Goal: Information Seeking & Learning: Learn about a topic

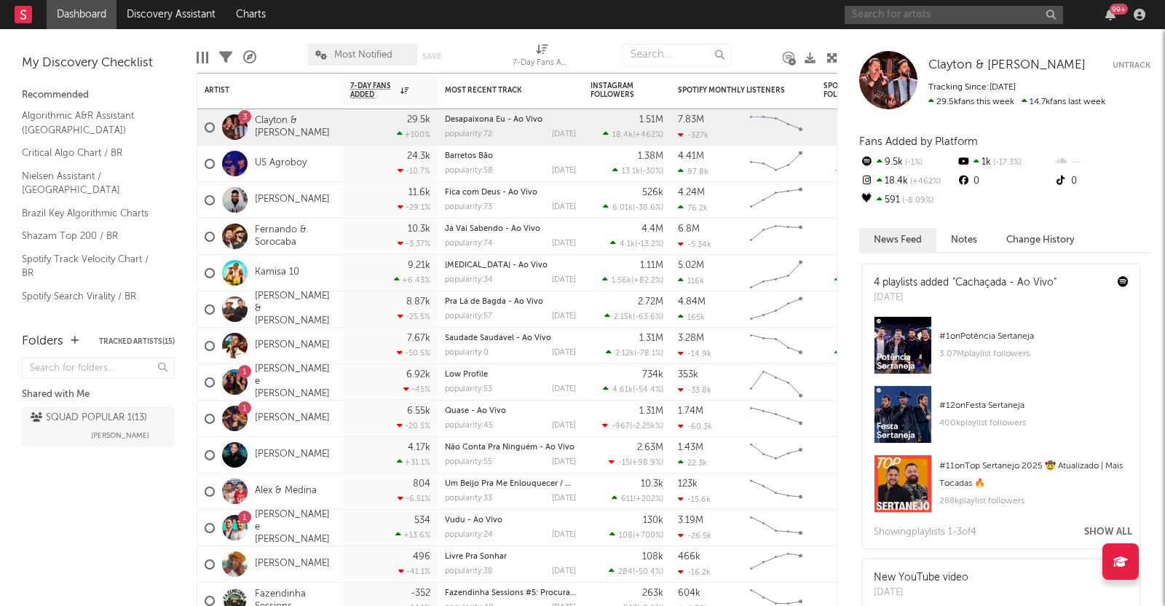
click at [969, 20] on input "text" at bounding box center [953, 15] width 218 height 18
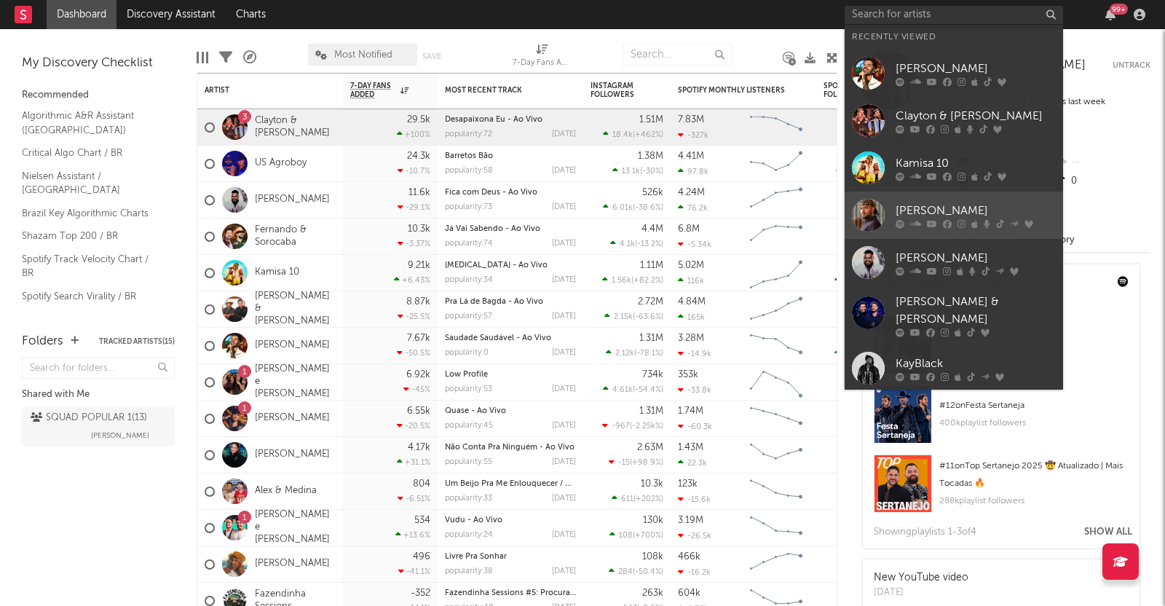
click at [929, 216] on div "[PERSON_NAME]" at bounding box center [975, 210] width 160 height 17
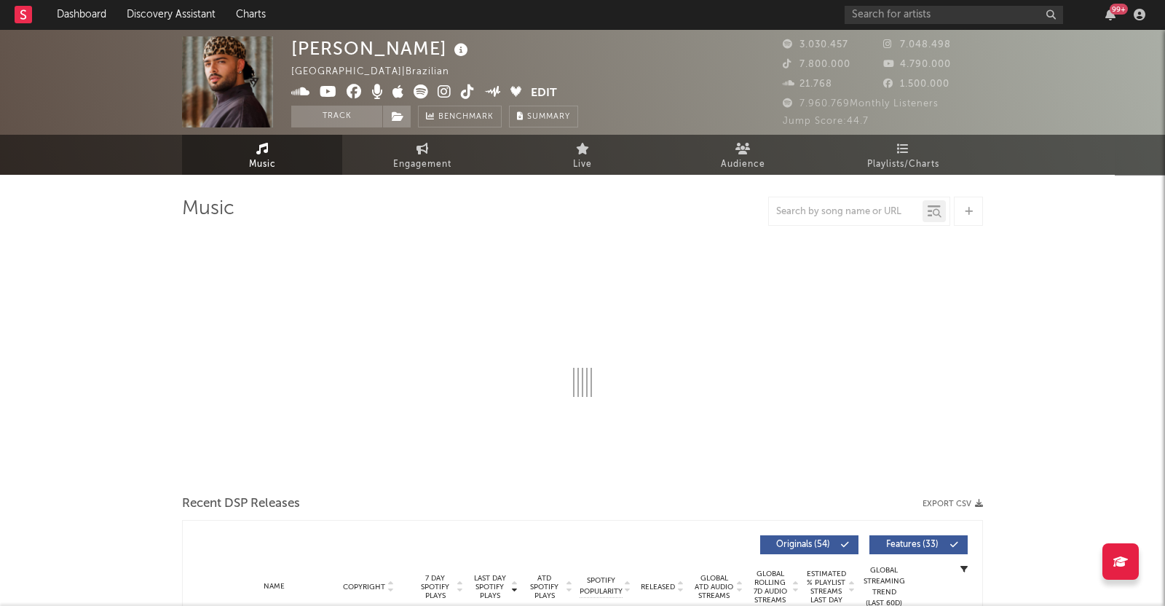
select select "6m"
